Goal: Navigation & Orientation: Find specific page/section

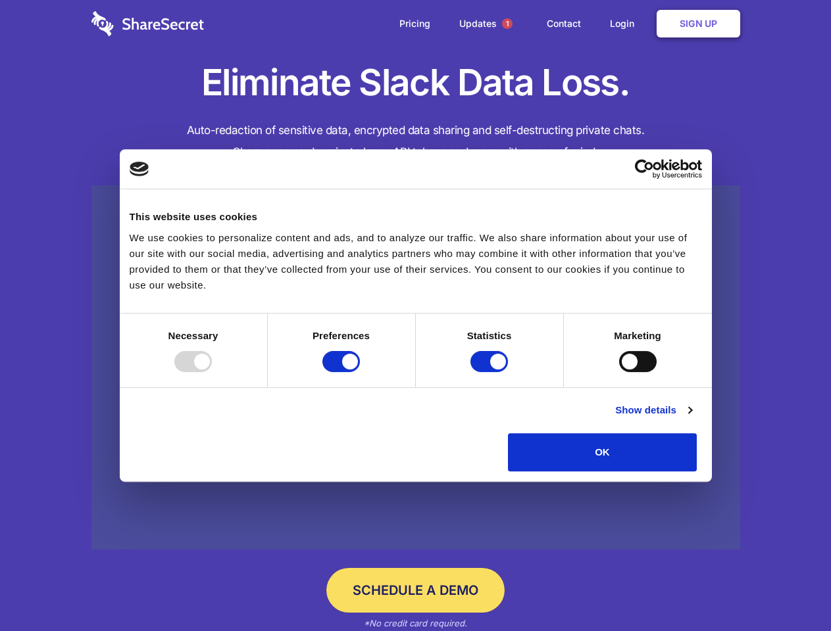
click at [212, 372] on div at bounding box center [192, 361] width 37 height 21
click at [360, 372] on input "Preferences" at bounding box center [340, 361] width 37 height 21
checkbox input "false"
click at [491, 372] on input "Statistics" at bounding box center [488, 361] width 37 height 21
checkbox input "false"
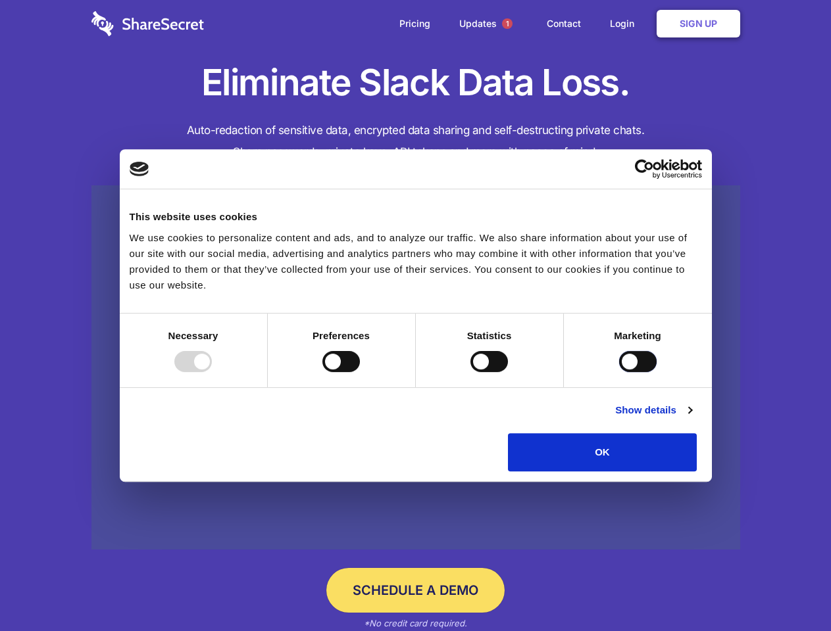
click at [619, 372] on input "Marketing" at bounding box center [637, 361] width 37 height 21
checkbox input "true"
click at [691, 418] on link "Show details" at bounding box center [653, 411] width 76 height 16
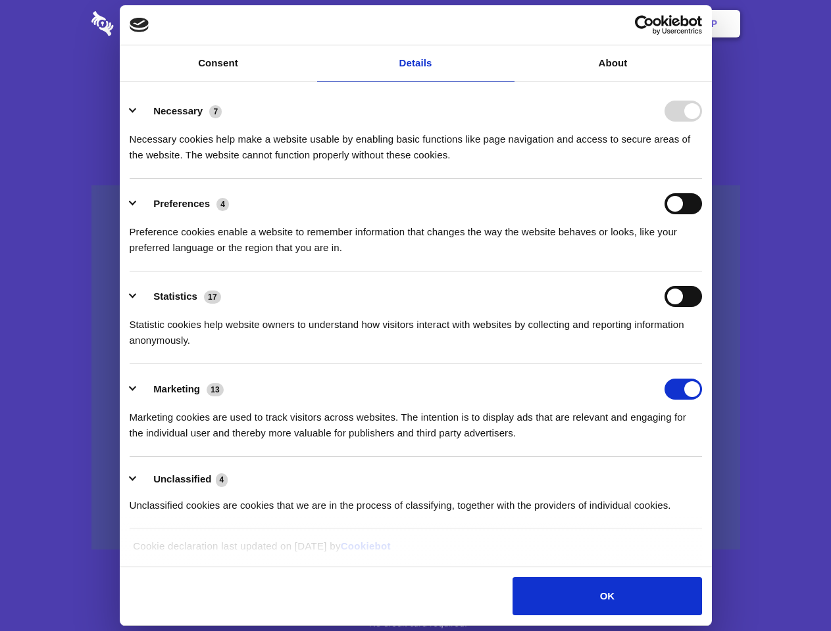
click at [702, 179] on li "Necessary 7 Necessary cookies help make a website usable by enabling basic func…" at bounding box center [416, 132] width 572 height 93
click at [506, 24] on span "1" at bounding box center [507, 23] width 11 height 11
